Goal: Information Seeking & Learning: Learn about a topic

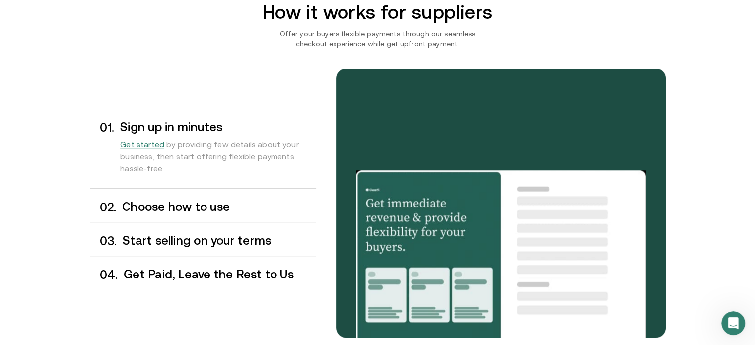
scroll to position [784, 0]
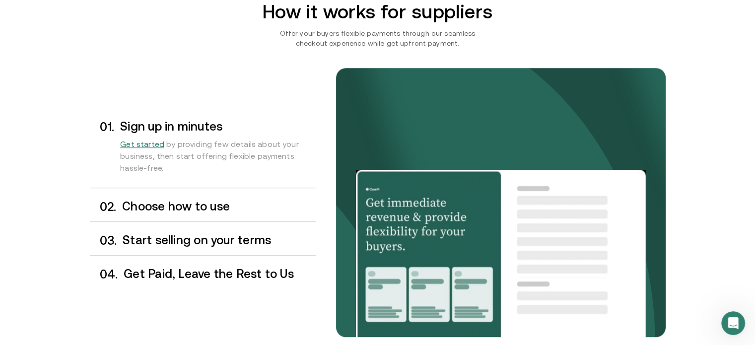
click at [215, 204] on h3 "Choose how to use" at bounding box center [218, 206] width 193 height 13
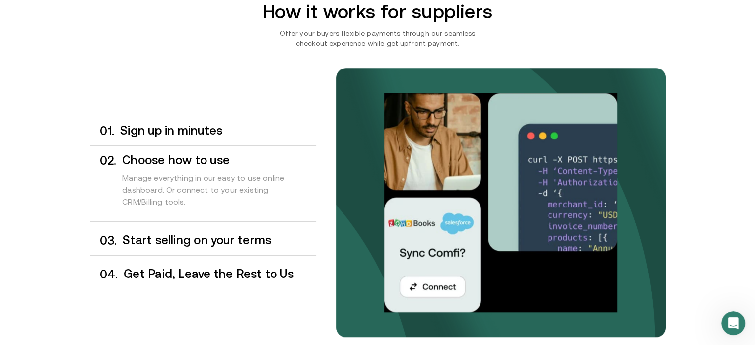
click at [185, 238] on h3 "Start selling on your terms" at bounding box center [219, 240] width 193 height 13
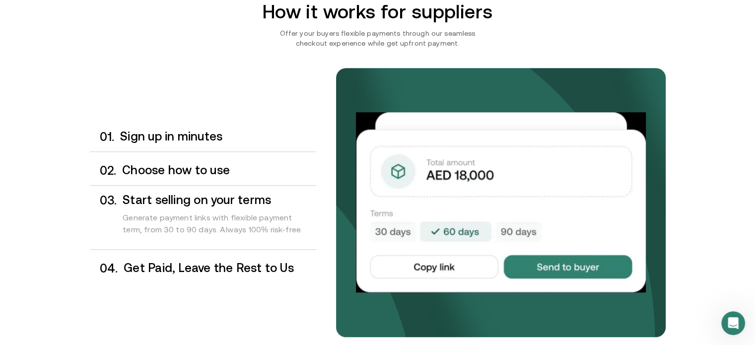
click at [165, 264] on h3 "Get Paid, Leave the Rest to Us" at bounding box center [220, 267] width 192 height 13
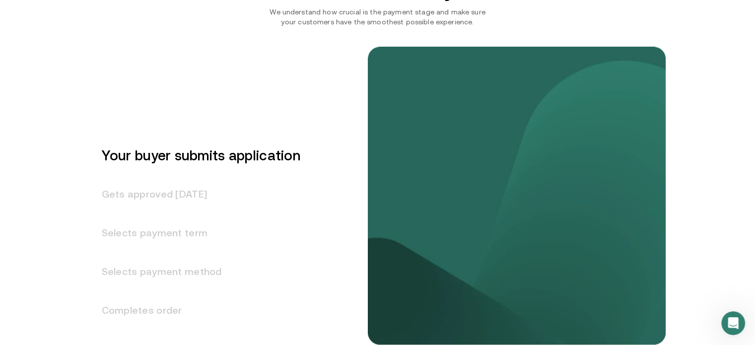
scroll to position [1215, 0]
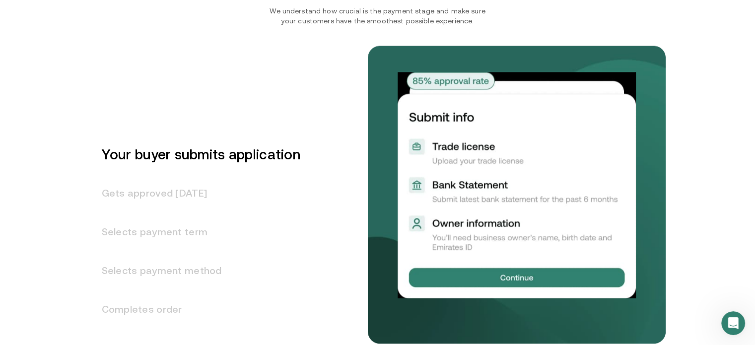
click at [180, 230] on h3 "Selects payment term" at bounding box center [195, 231] width 210 height 39
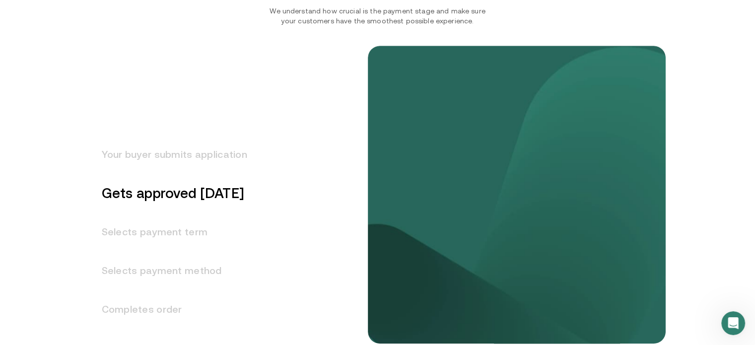
scroll to position [1274, 0]
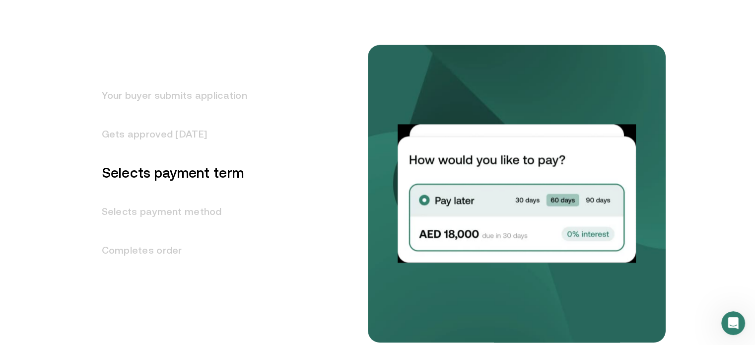
click at [209, 105] on h3 "Your buyer submits application" at bounding box center [168, 95] width 157 height 39
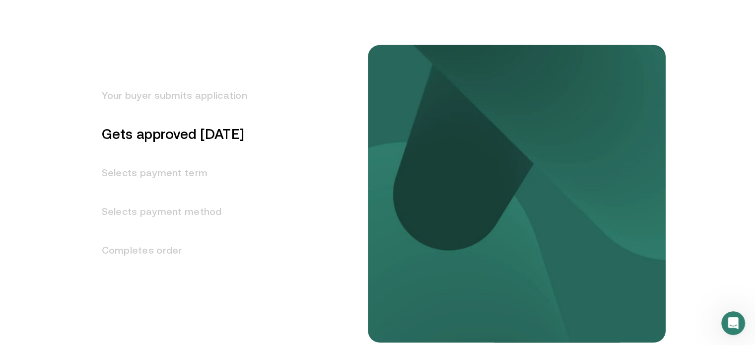
scroll to position [1197, 0]
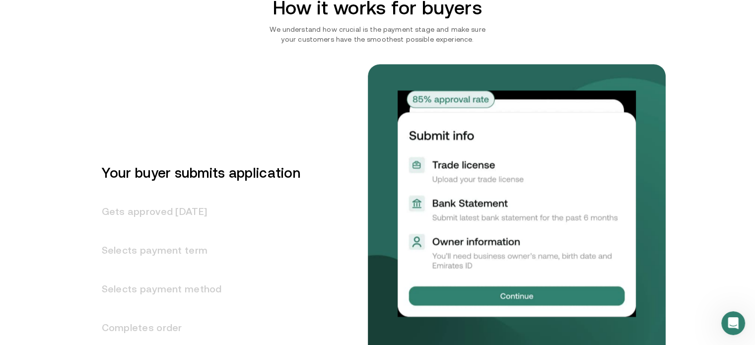
click at [193, 245] on h3 "Selects payment term" at bounding box center [195, 250] width 210 height 39
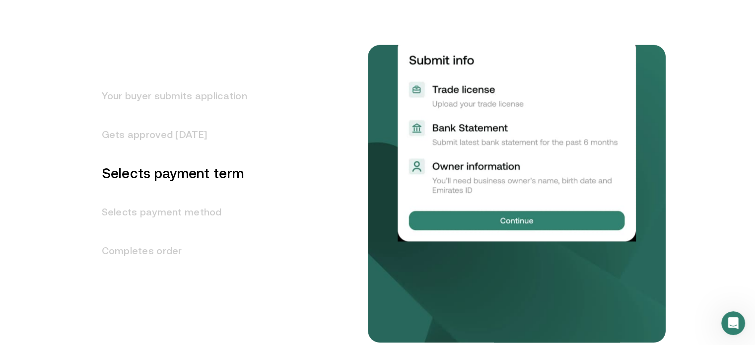
scroll to position [1274, 0]
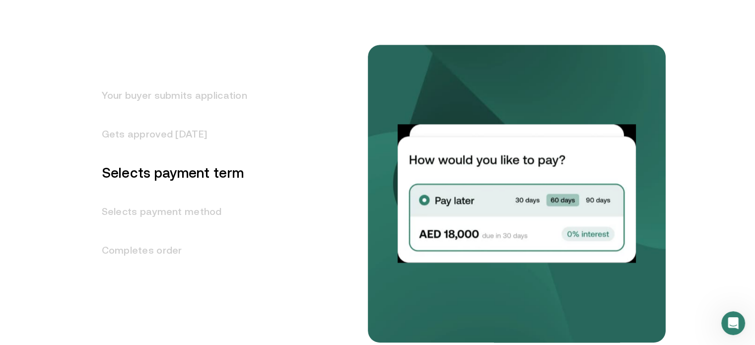
click at [186, 211] on h3 "Selects payment method" at bounding box center [168, 211] width 157 height 39
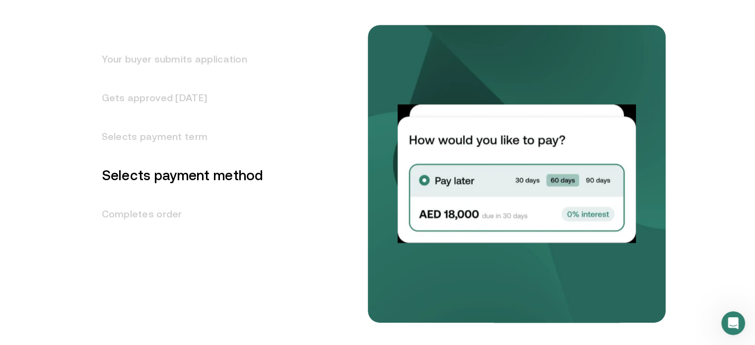
scroll to position [1314, 0]
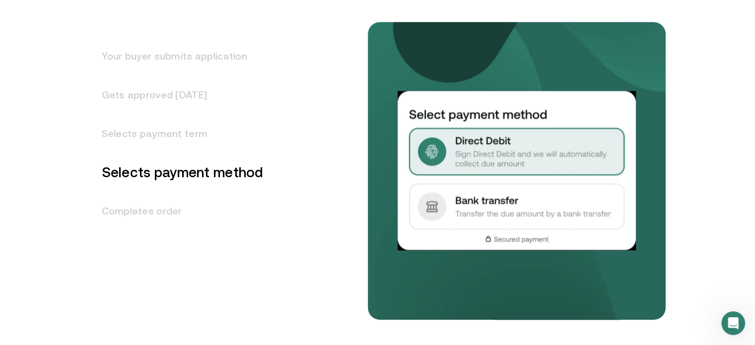
click at [186, 211] on h3 "Completes order" at bounding box center [177, 210] width 174 height 39
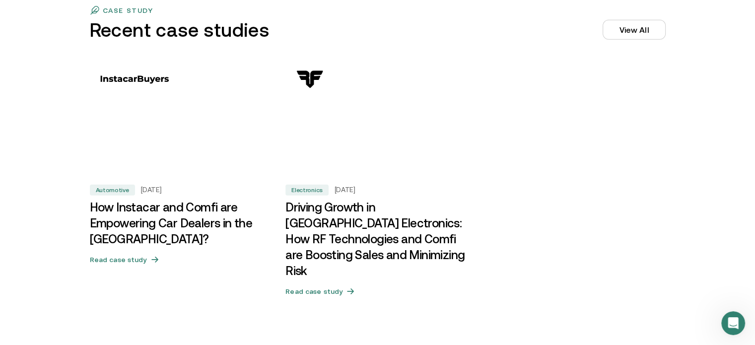
scroll to position [3056, 0]
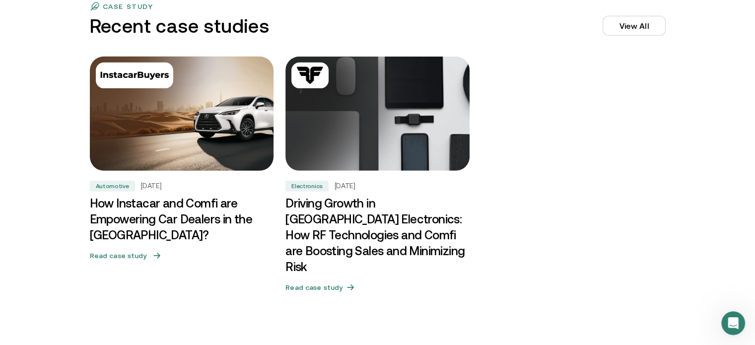
click at [166, 220] on h3 "How Instacar and Comfi are Empowering Car Dealers in the [GEOGRAPHIC_DATA]?" at bounding box center [182, 219] width 184 height 48
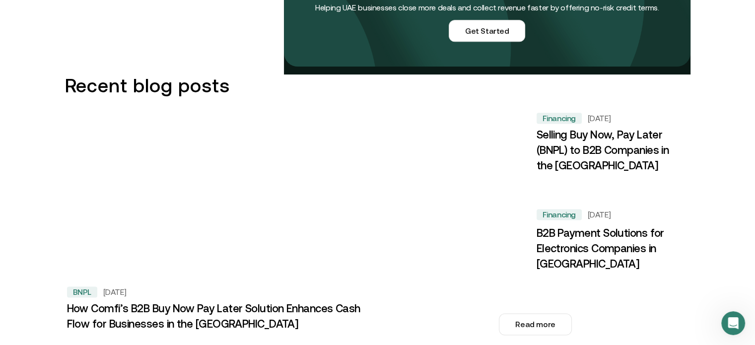
scroll to position [1298, 0]
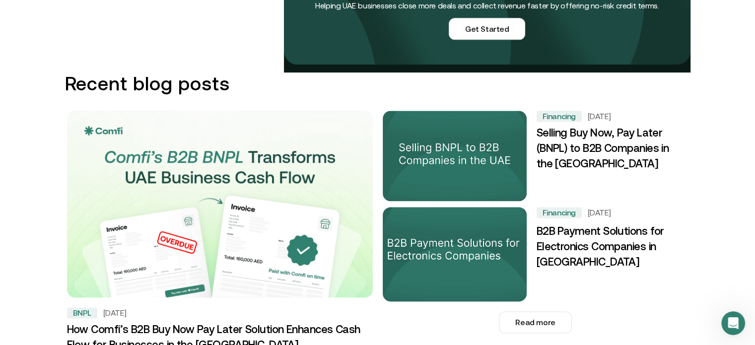
click at [637, 240] on h3 "B2B Payment Solutions for Electronics Companies in [GEOGRAPHIC_DATA]" at bounding box center [609, 247] width 146 height 47
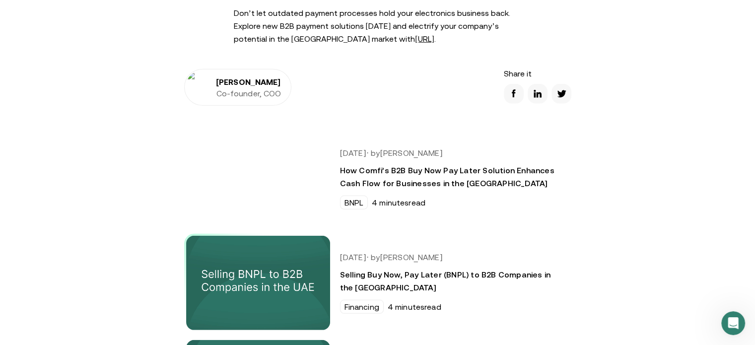
scroll to position [2756, 0]
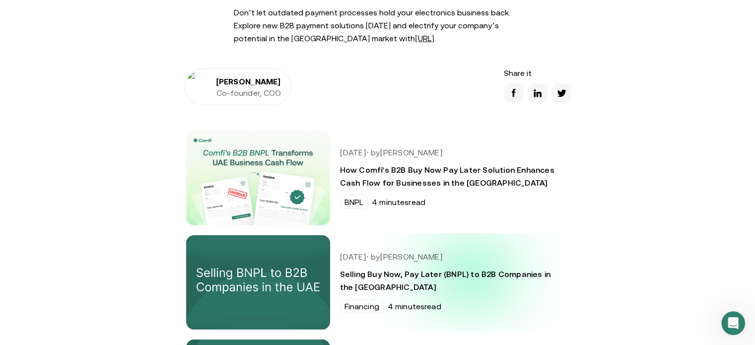
click at [474, 281] on h3 "Selling Buy Now, Pay Later (BNPL) to B2B Companies in the [GEOGRAPHIC_DATA]" at bounding box center [449, 280] width 219 height 26
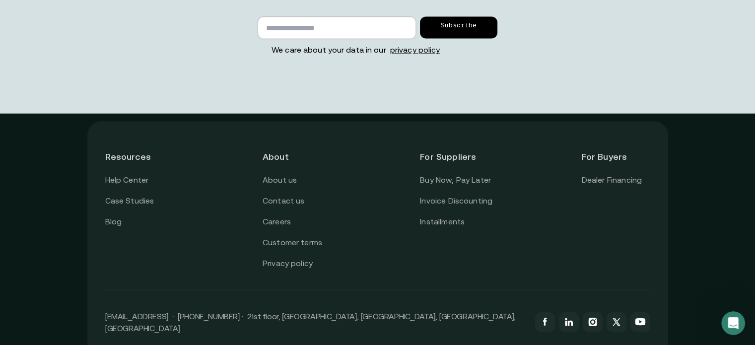
scroll to position [2222, 0]
click at [452, 194] on link "Invoice Discounting" at bounding box center [456, 200] width 72 height 13
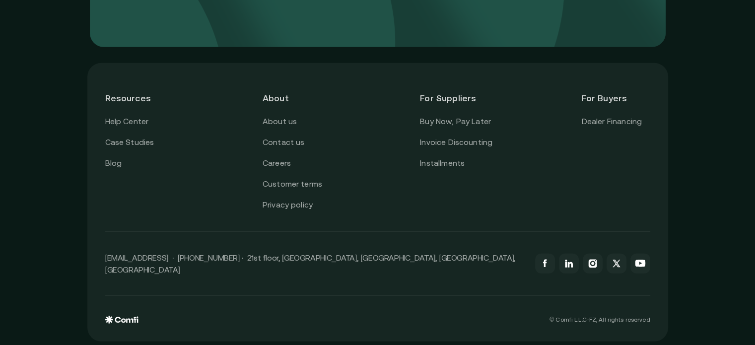
scroll to position [2890, 0]
